Goal: Task Accomplishment & Management: Use online tool/utility

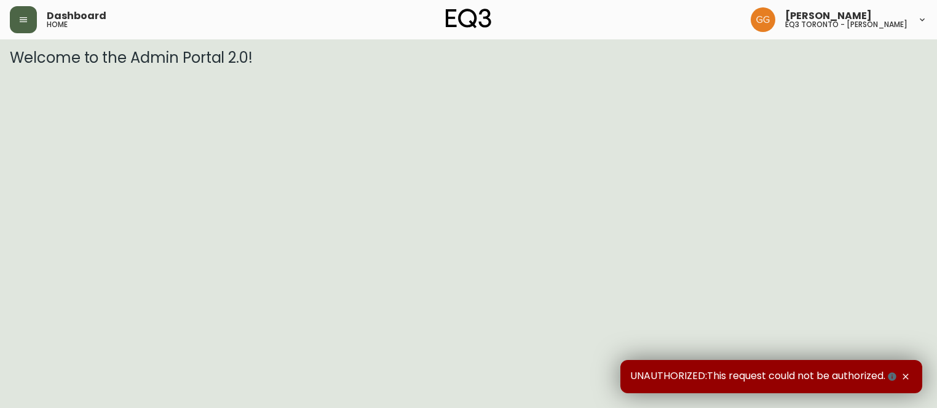
click at [28, 25] on button "button" at bounding box center [23, 19] width 27 height 27
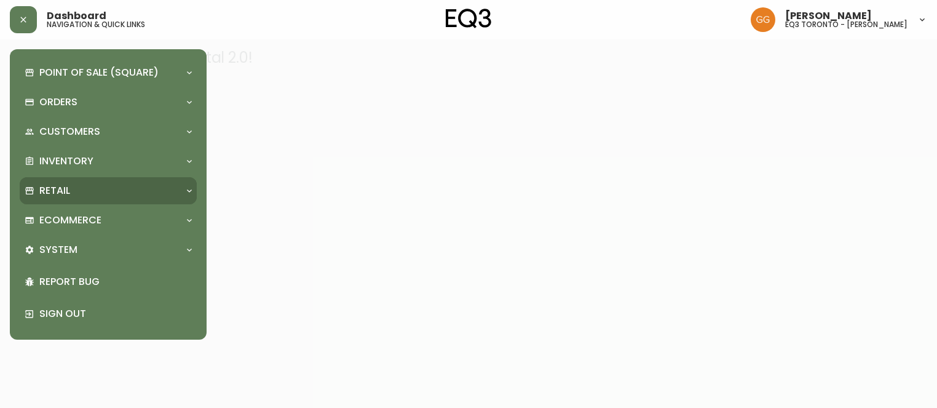
click at [114, 203] on div "Retail" at bounding box center [108, 190] width 177 height 27
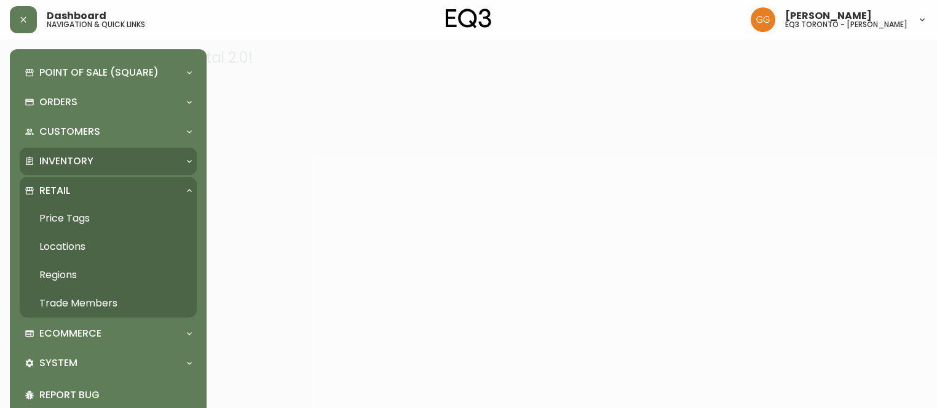
click at [51, 159] on p "Inventory" at bounding box center [66, 161] width 54 height 14
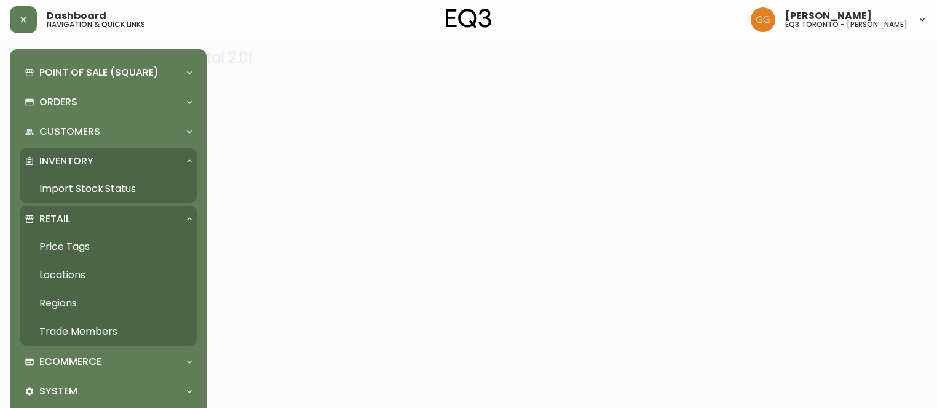
click at [96, 190] on link "Import Stock Status" at bounding box center [108, 189] width 177 height 28
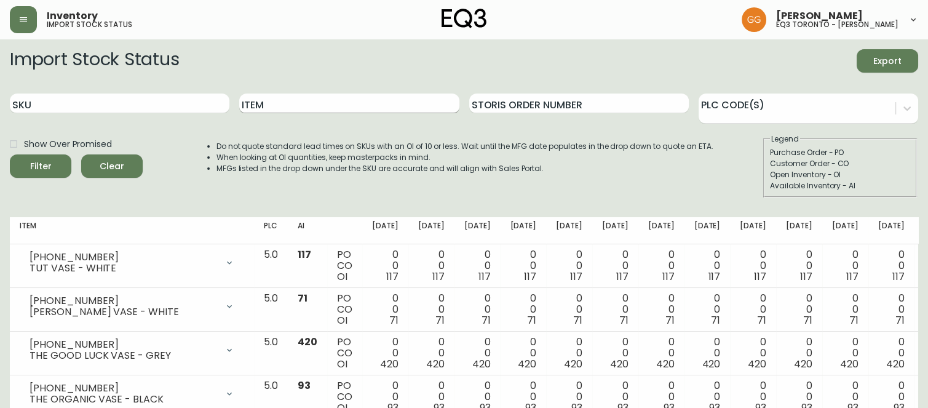
click at [280, 105] on input "Item" at bounding box center [348, 103] width 219 height 20
type input "CANTO"
click at [10, 154] on button "Filter" at bounding box center [40, 165] width 61 height 23
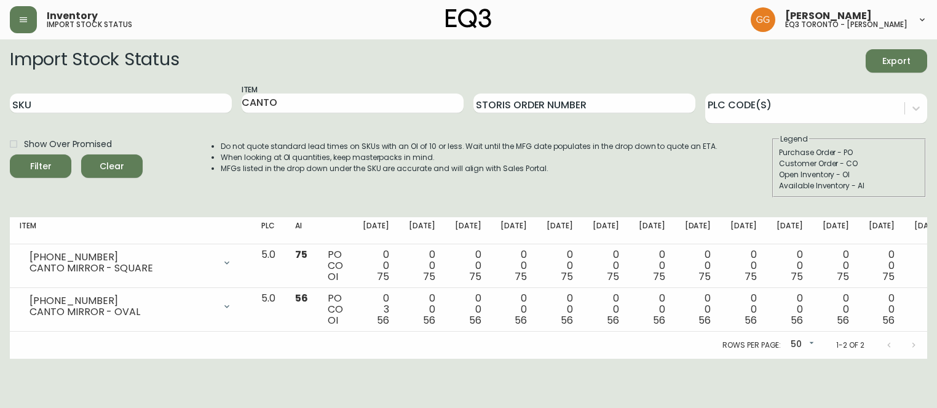
click at [759, 169] on div "Show Over Promised Filter Clear Do not quote standard lead times on SKUs with a…" at bounding box center [468, 165] width 917 height 64
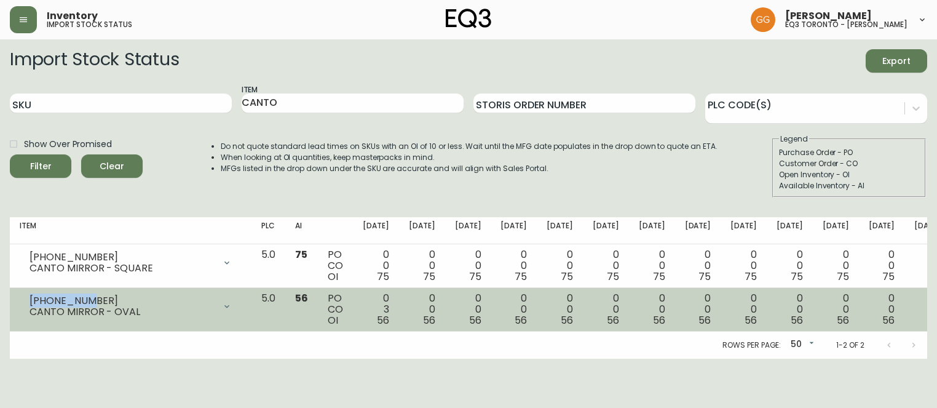
drag, startPoint x: 83, startPoint y: 299, endPoint x: 25, endPoint y: 302, distance: 57.8
click at [25, 302] on div "[PHONE_NUMBER] CANTO MIRROR - OVAL" at bounding box center [131, 306] width 222 height 27
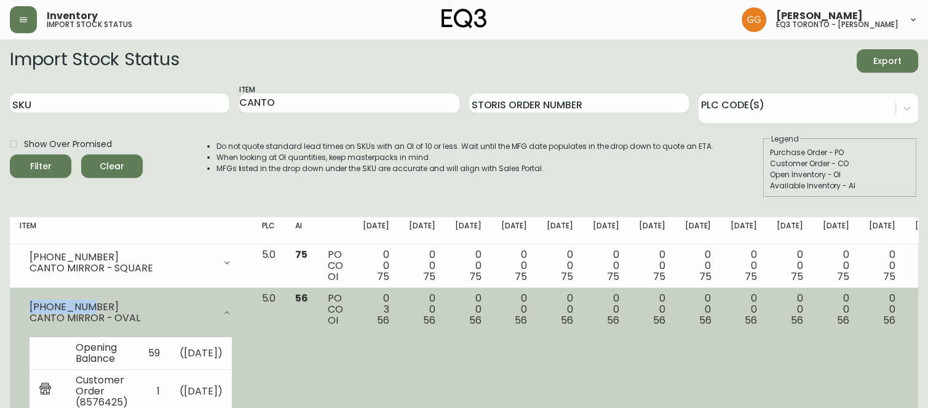
copy div "[PHONE_NUMBER]"
